Goal: Information Seeking & Learning: Learn about a topic

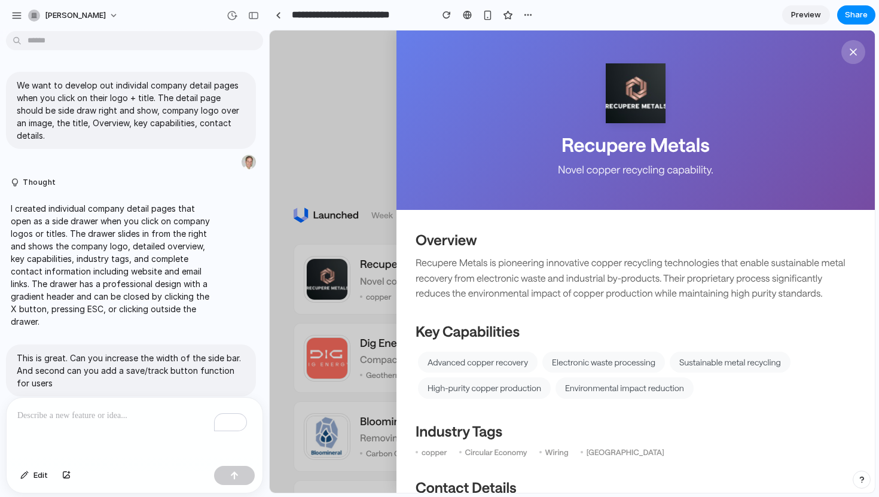
scroll to position [415, 0]
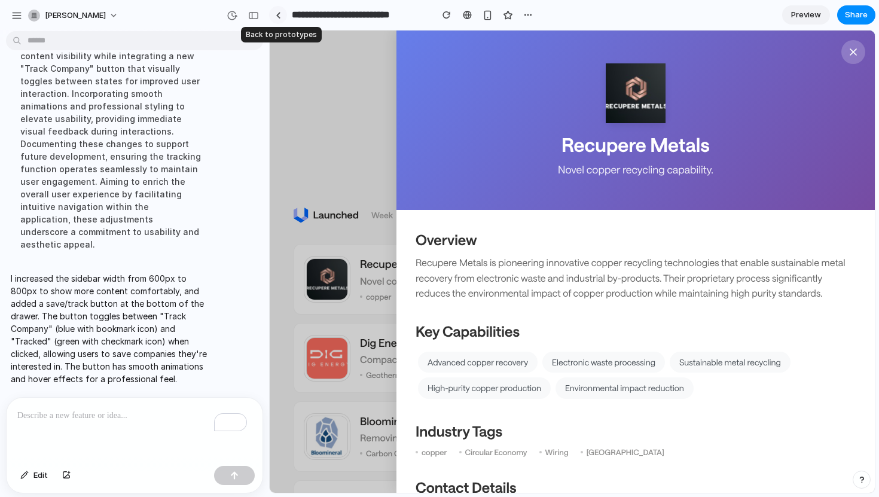
click at [279, 17] on div at bounding box center [278, 15] width 5 height 7
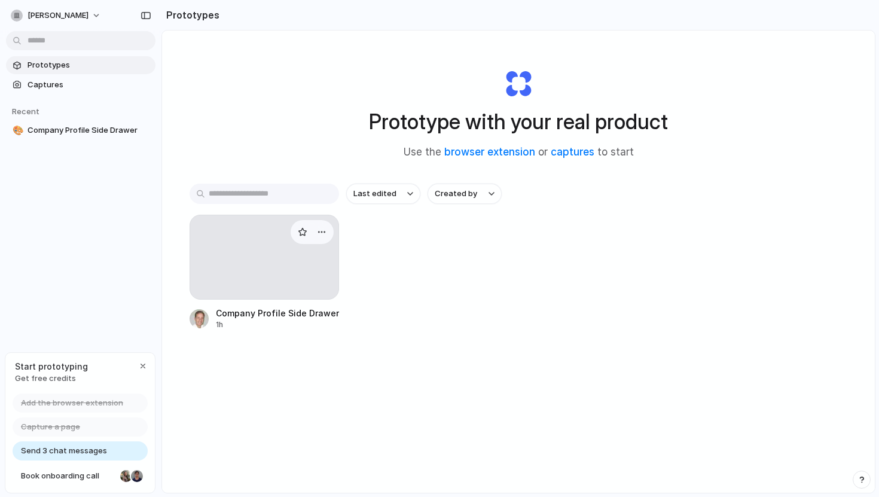
click at [278, 245] on div at bounding box center [265, 257] width 150 height 85
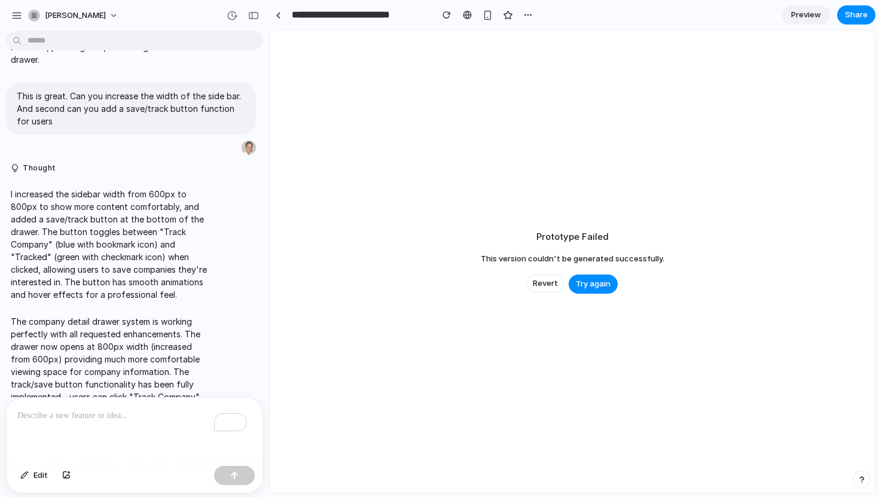
scroll to position [335, 0]
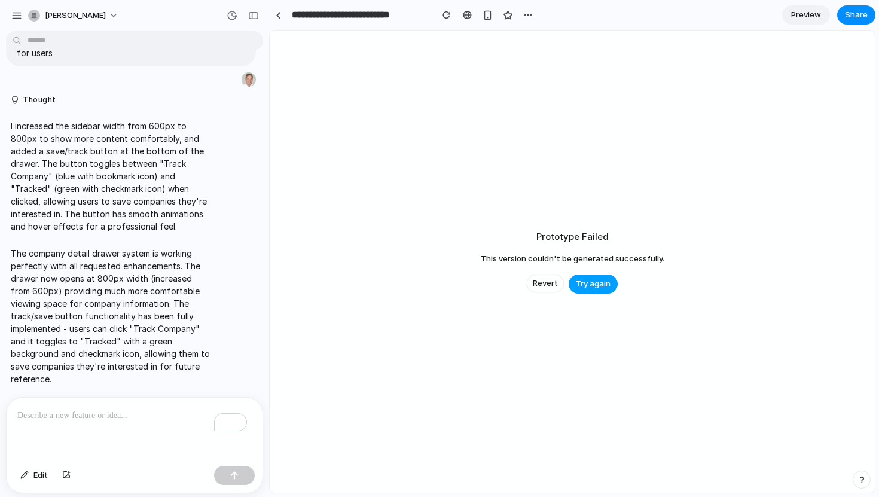
click at [588, 280] on span "Try again" at bounding box center [593, 284] width 35 height 12
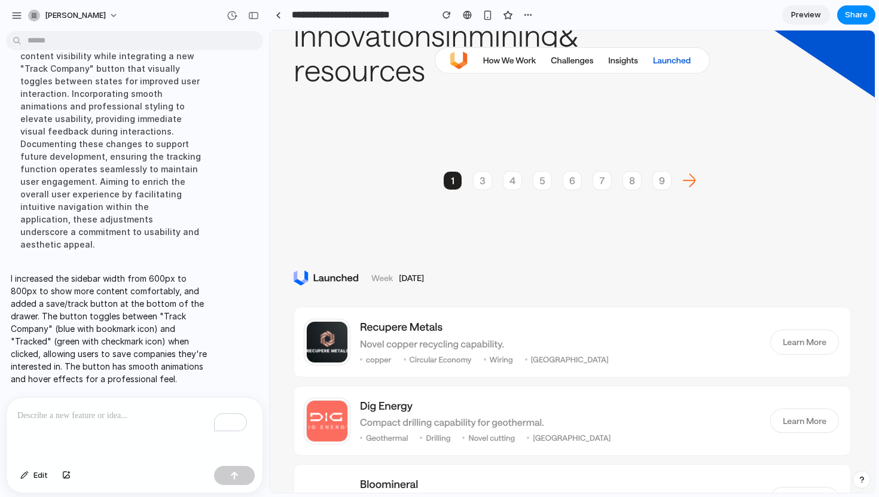
scroll to position [192, 0]
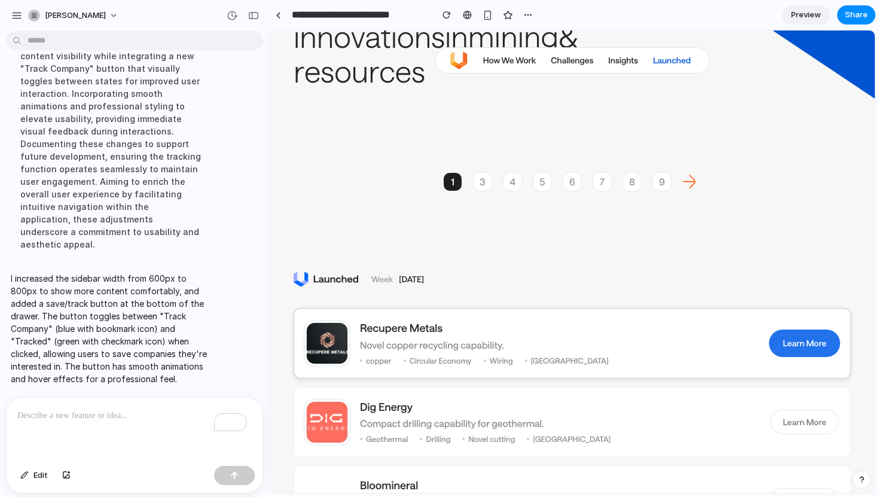
click at [771, 331] on link "Learn More" at bounding box center [805, 343] width 68 height 24
click at [404, 334] on h3 "Recupere Metals" at bounding box center [559, 328] width 399 height 15
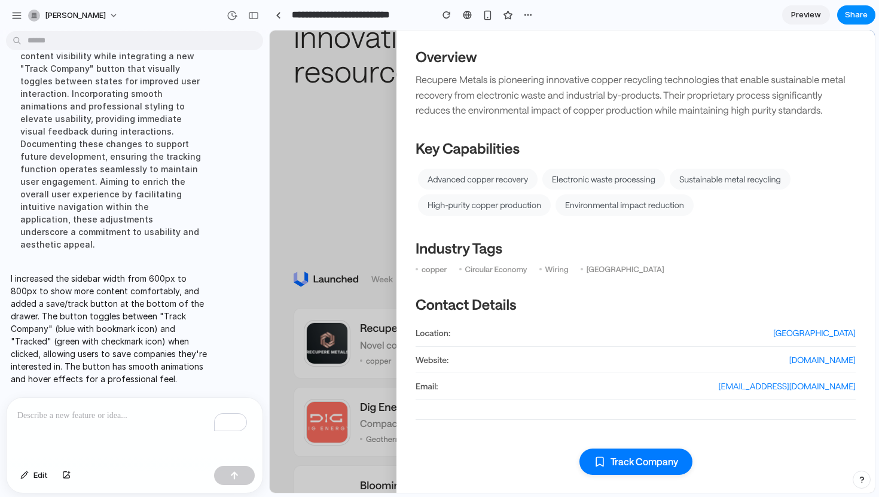
scroll to position [185, 0]
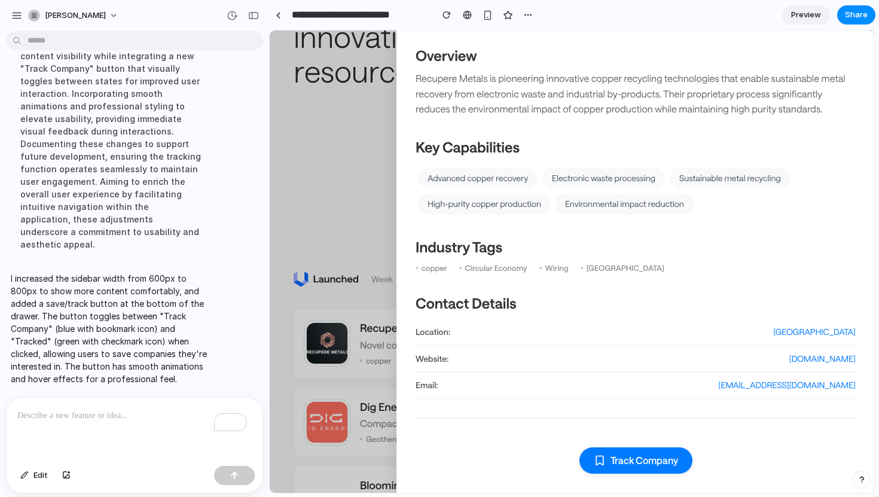
click at [293, 192] on div "Recupere Metals Novel copper recycling capability. Overview Recupere Metals is …" at bounding box center [572, 262] width 605 height 462
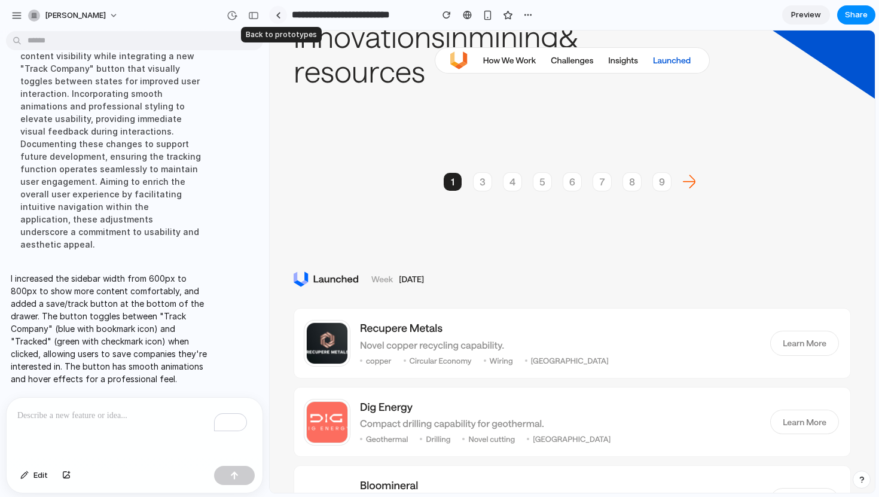
click at [277, 20] on link at bounding box center [278, 15] width 18 height 18
